Goal: Transaction & Acquisition: Purchase product/service

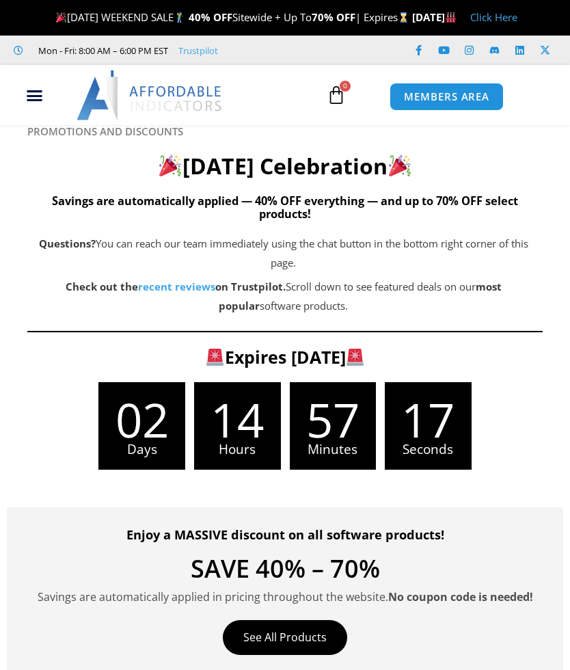
click at [435, 102] on span "MEMBERS AREA" at bounding box center [446, 97] width 85 height 10
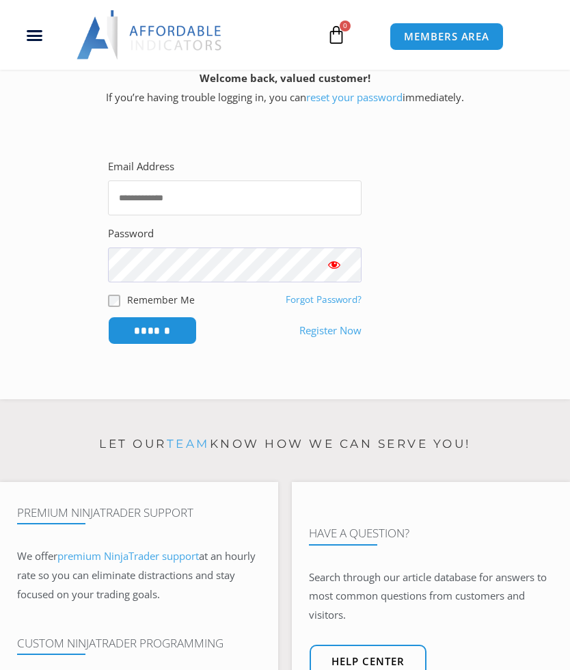
click at [251, 211] on input "Email Address" at bounding box center [234, 197] width 253 height 35
type input "**********"
click at [170, 343] on input "******" at bounding box center [152, 330] width 89 height 28
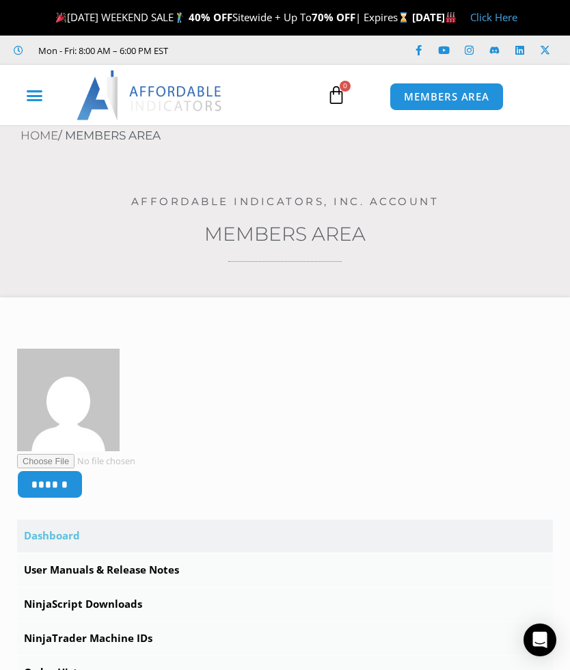
click at [35, 104] on icon "Menu Toggle" at bounding box center [34, 95] width 17 height 17
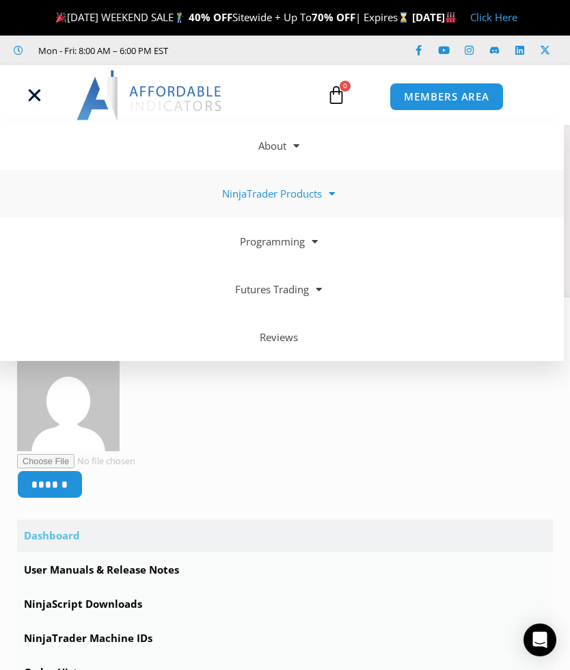
click at [288, 215] on link "NinjaTrader Products" at bounding box center [279, 193] width 570 height 48
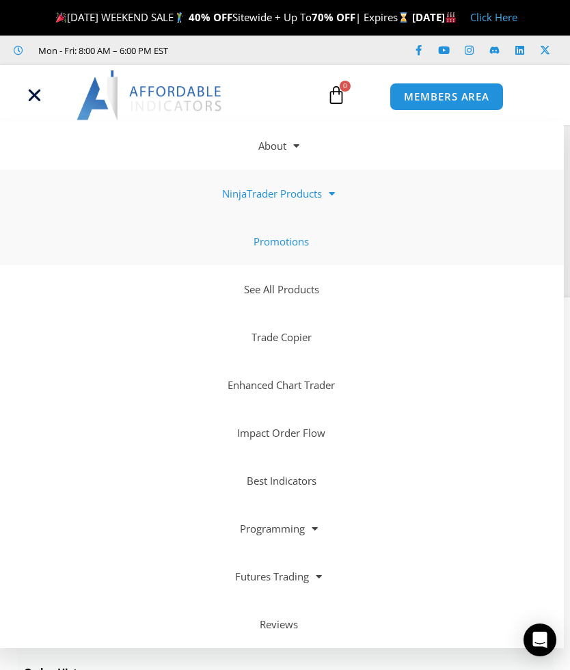
click at [285, 264] on link "Promotions" at bounding box center [279, 241] width 570 height 48
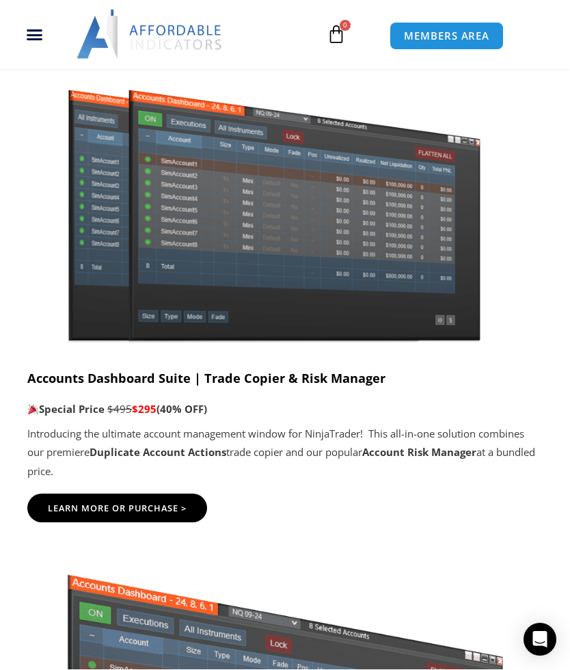
scroll to position [806, 0]
click at [415, 273] on img at bounding box center [276, 212] width 442 height 269
click at [416, 273] on img at bounding box center [276, 212] width 442 height 269
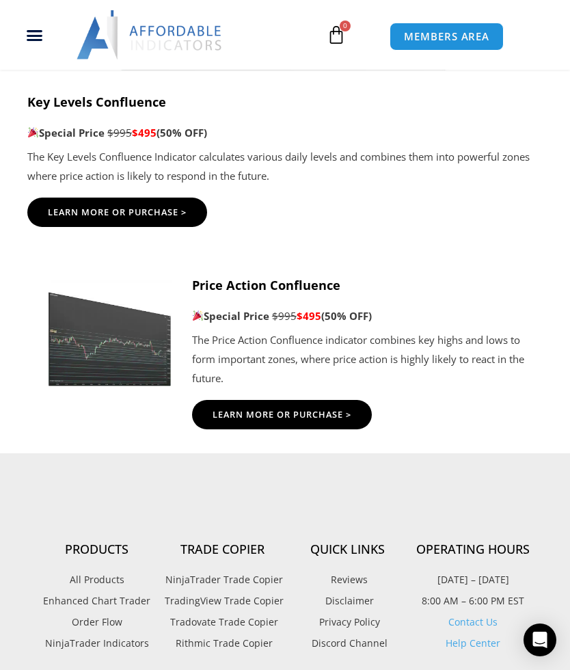
scroll to position [3797, 0]
